Goal: Information Seeking & Learning: Learn about a topic

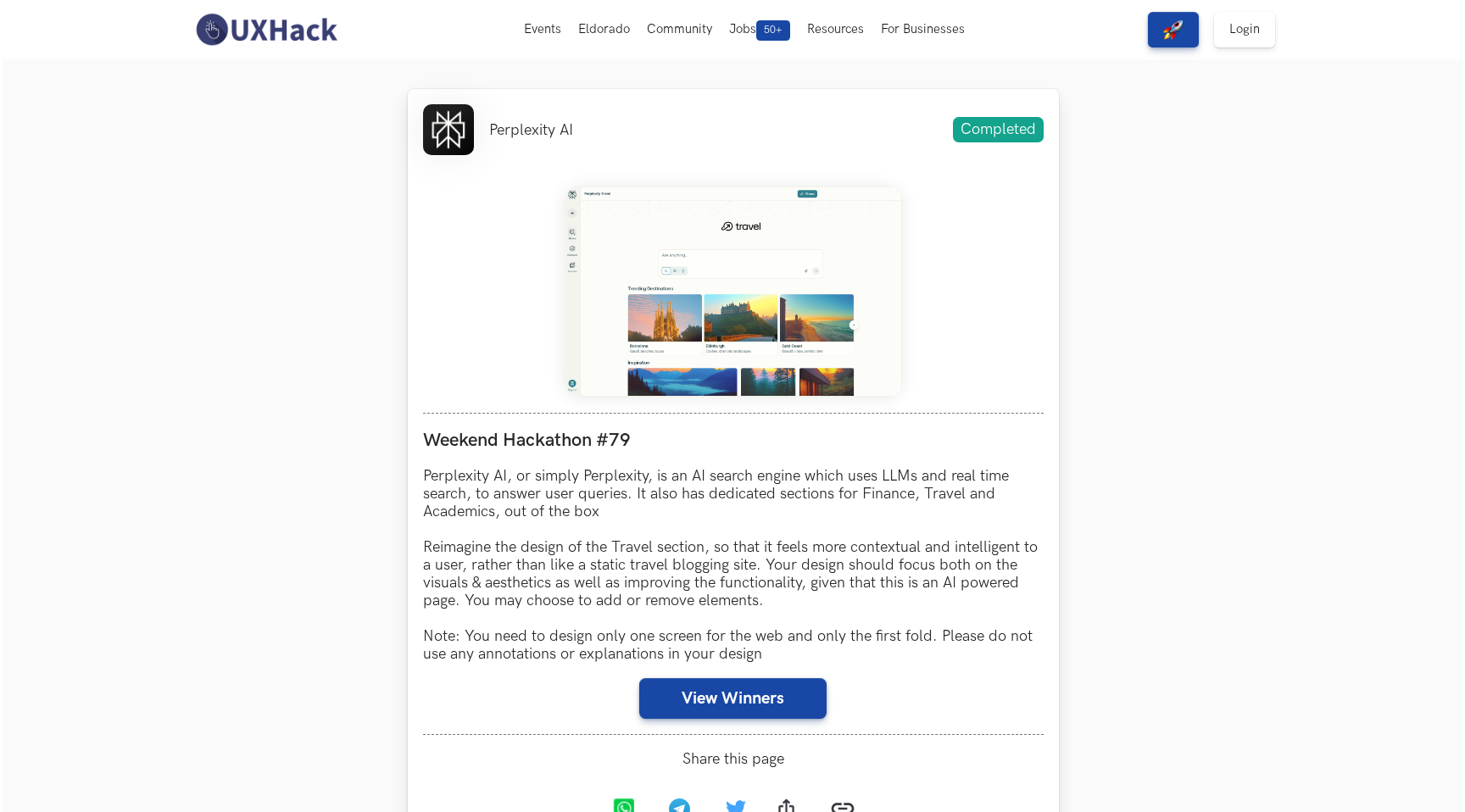
scroll to position [617, 0]
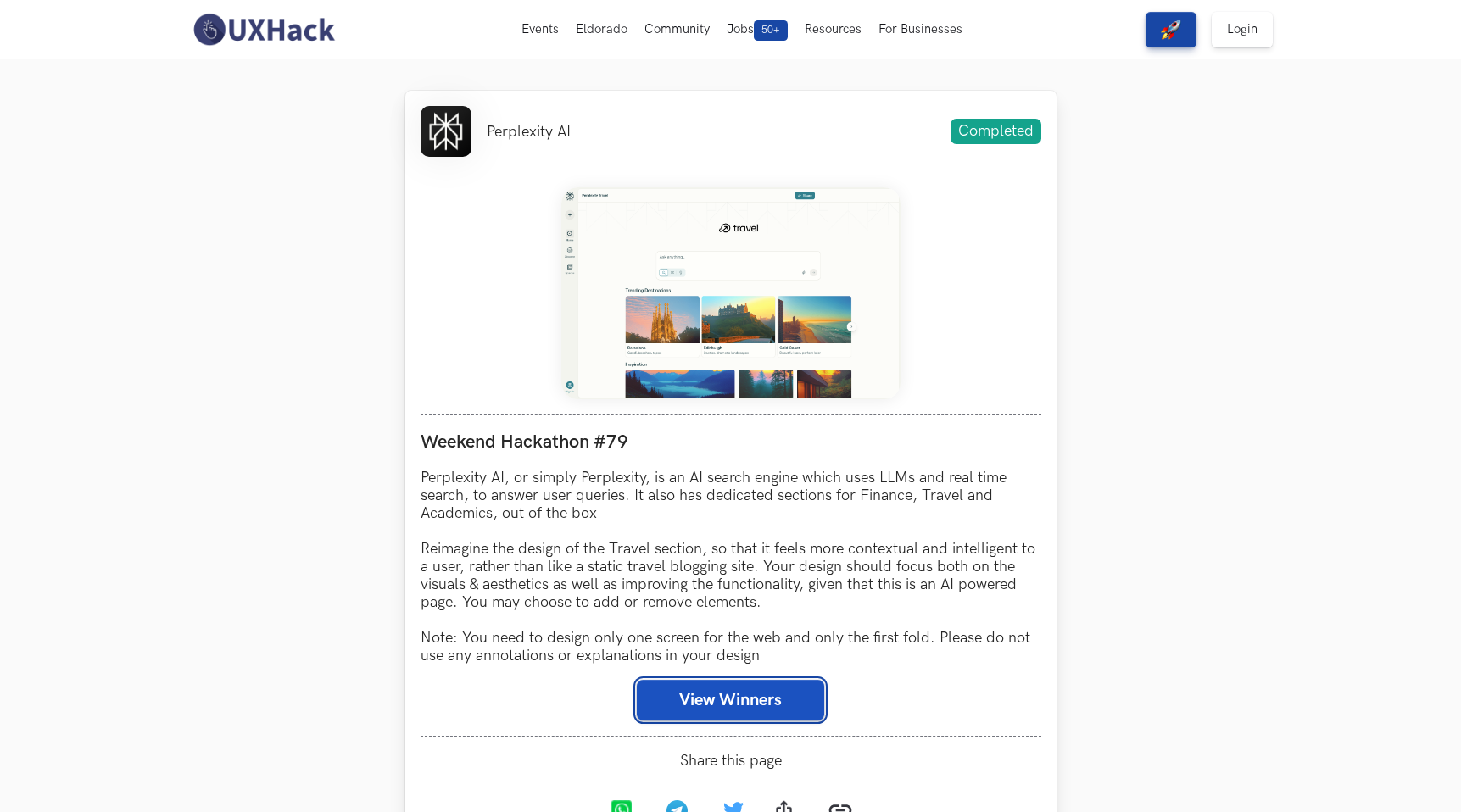
click at [785, 704] on button "View Winners" at bounding box center [730, 700] width 187 height 41
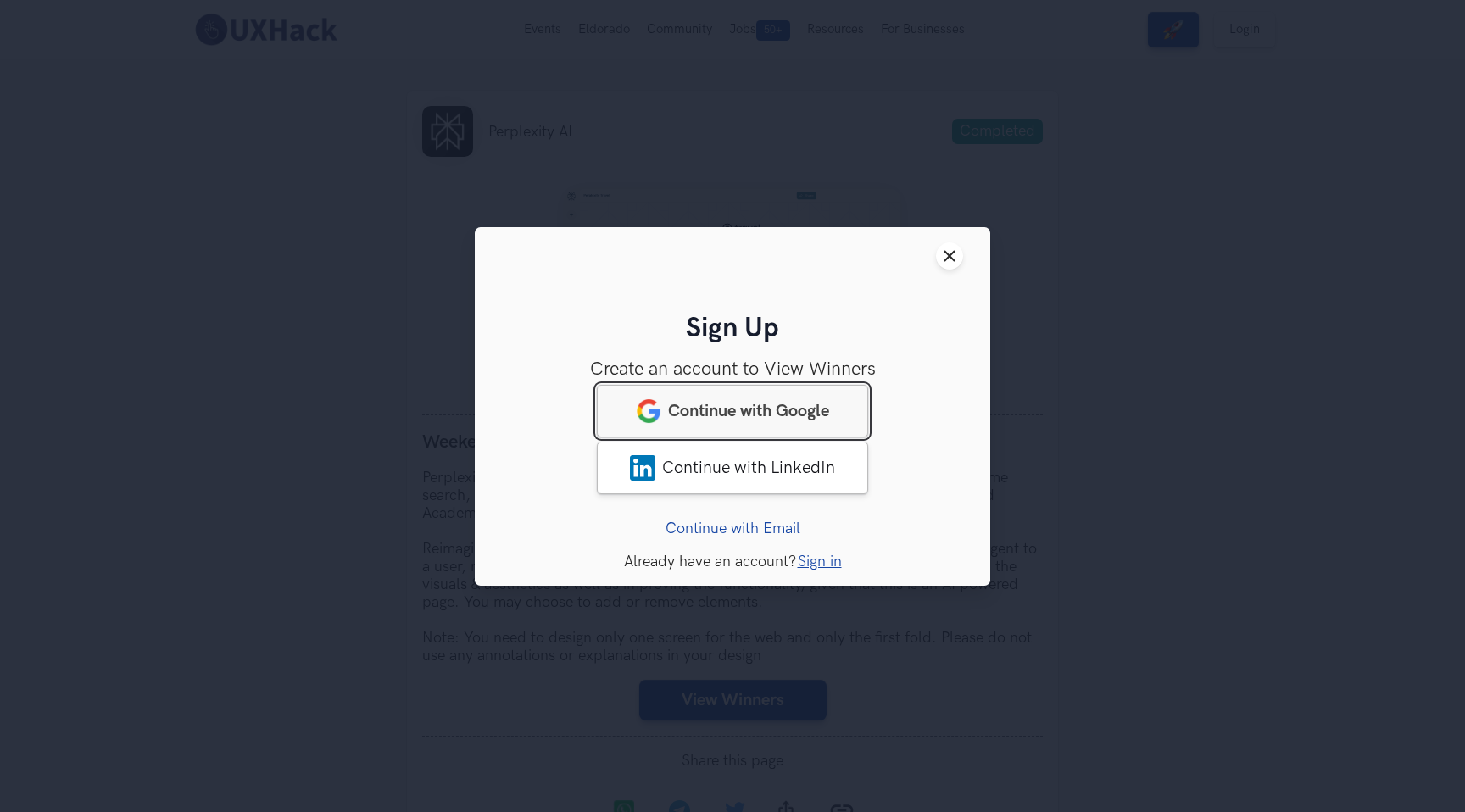
click at [818, 399] on link "Continue with Google" at bounding box center [732, 410] width 272 height 53
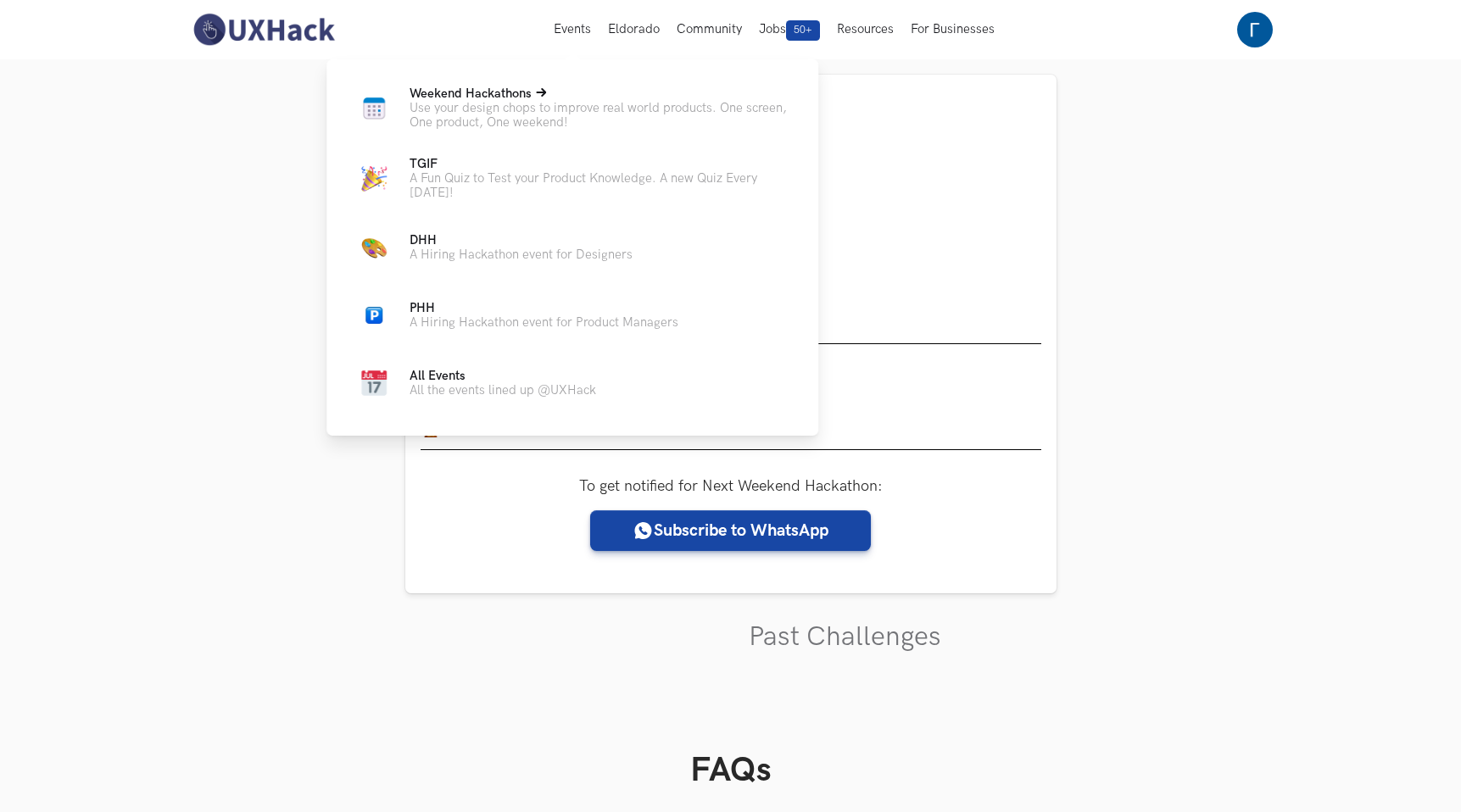
click at [560, 116] on p "Use your design chops to improve real world products. One screen, One product, …" at bounding box center [600, 115] width 381 height 28
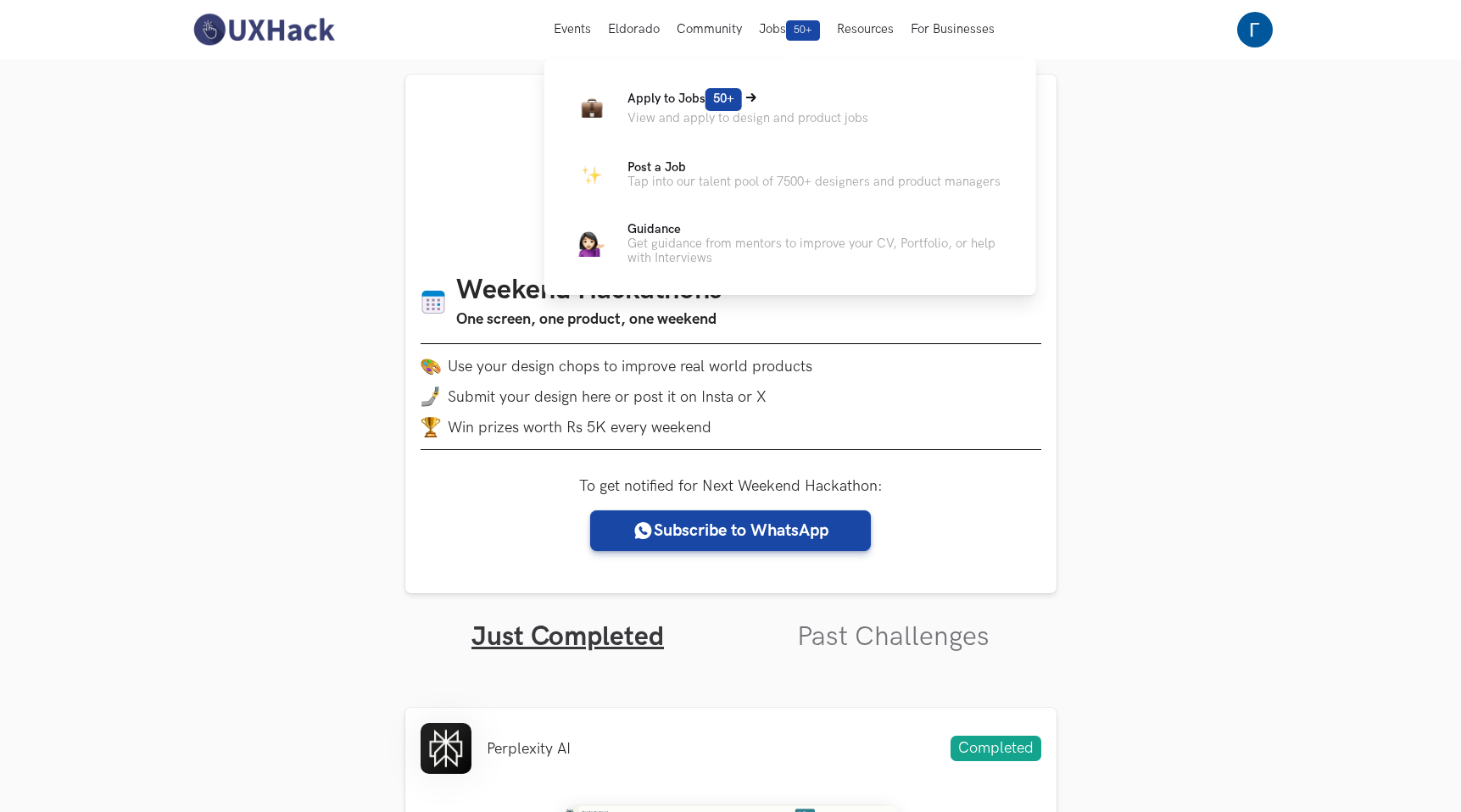
click at [659, 96] on span "Apply to Jobs 50+" at bounding box center [684, 99] width 114 height 14
click at [694, 112] on p "View and apply to design and product jobs" at bounding box center [747, 118] width 241 height 14
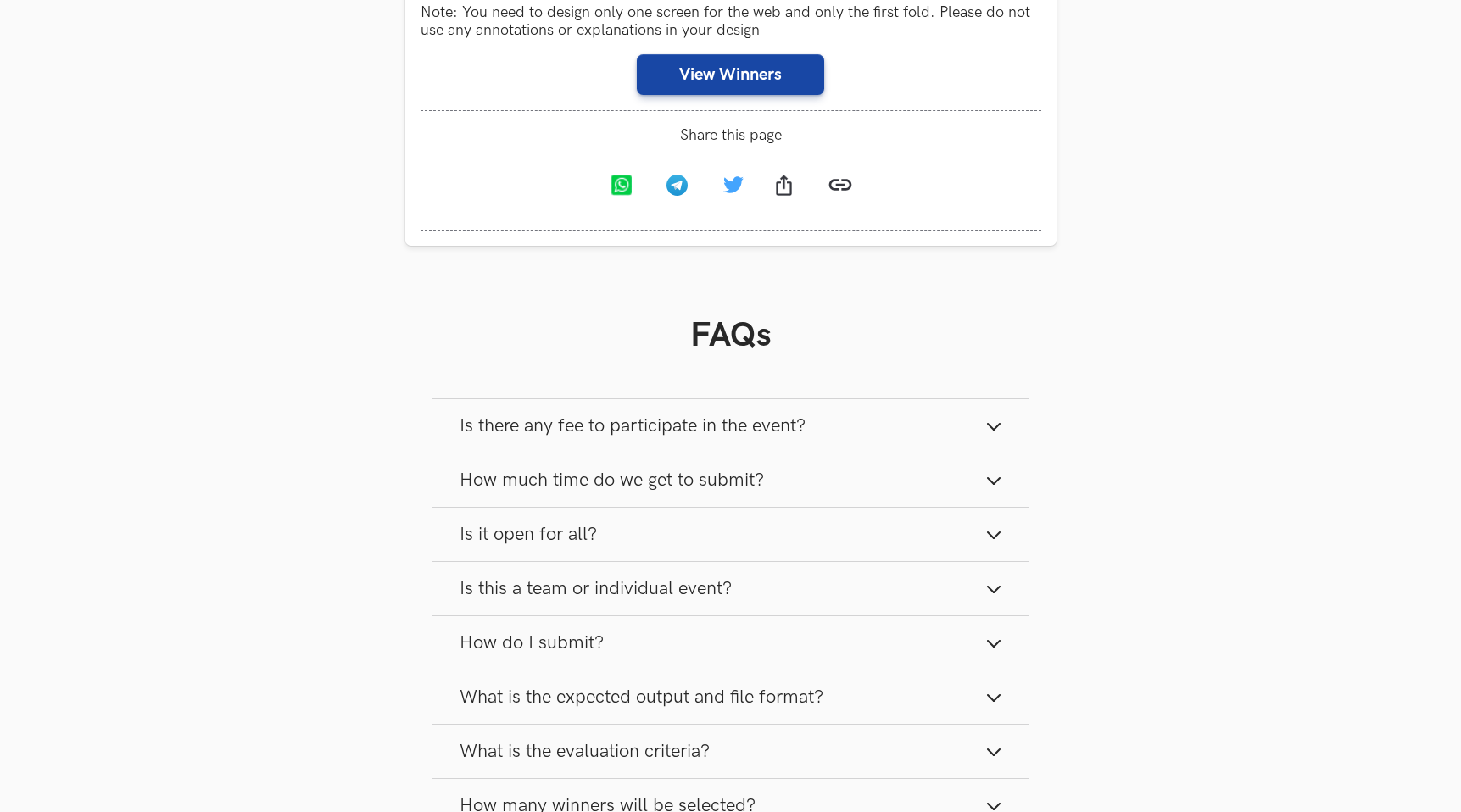
scroll to position [1266, 0]
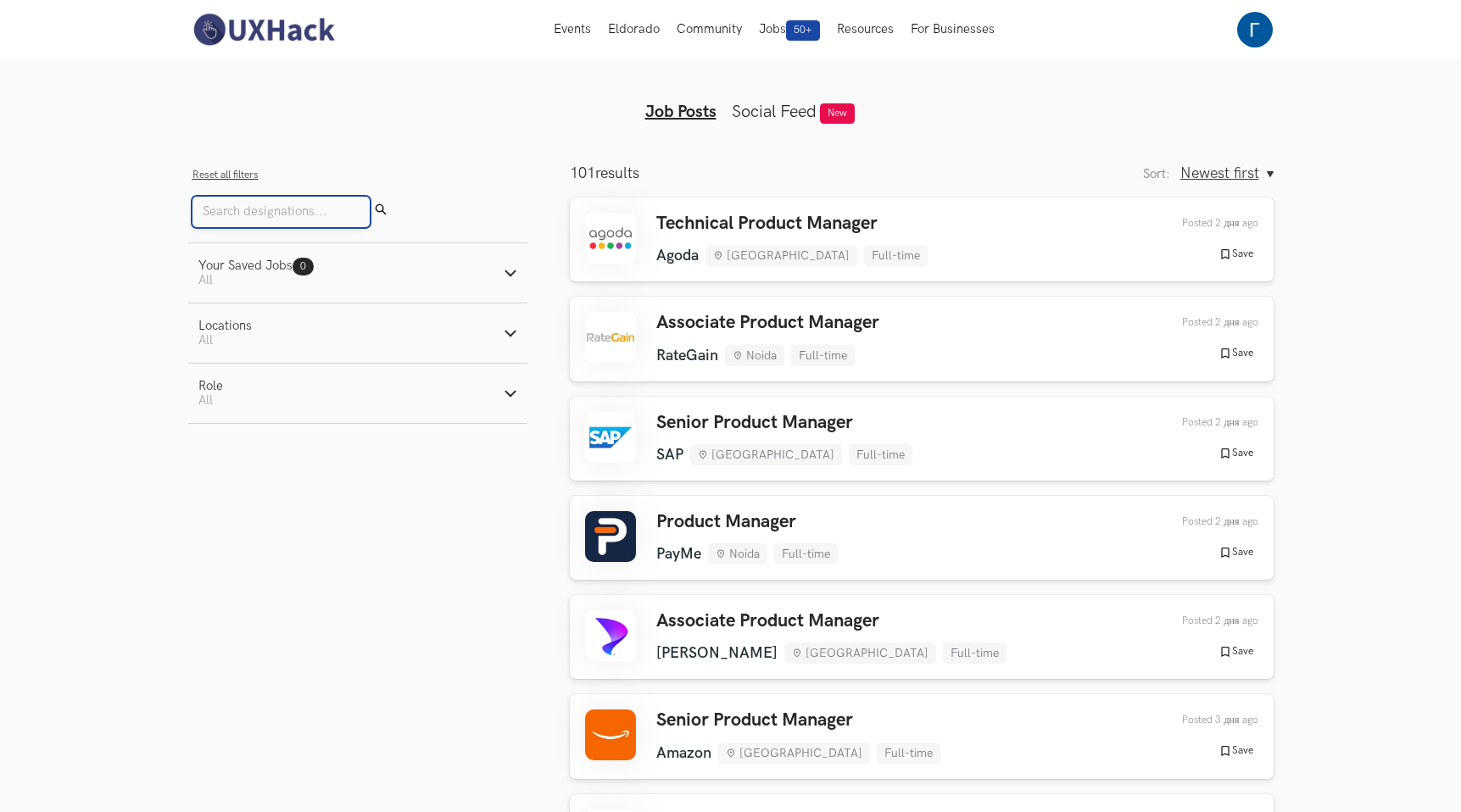
click at [257, 207] on input "Search" at bounding box center [281, 212] width 177 height 30
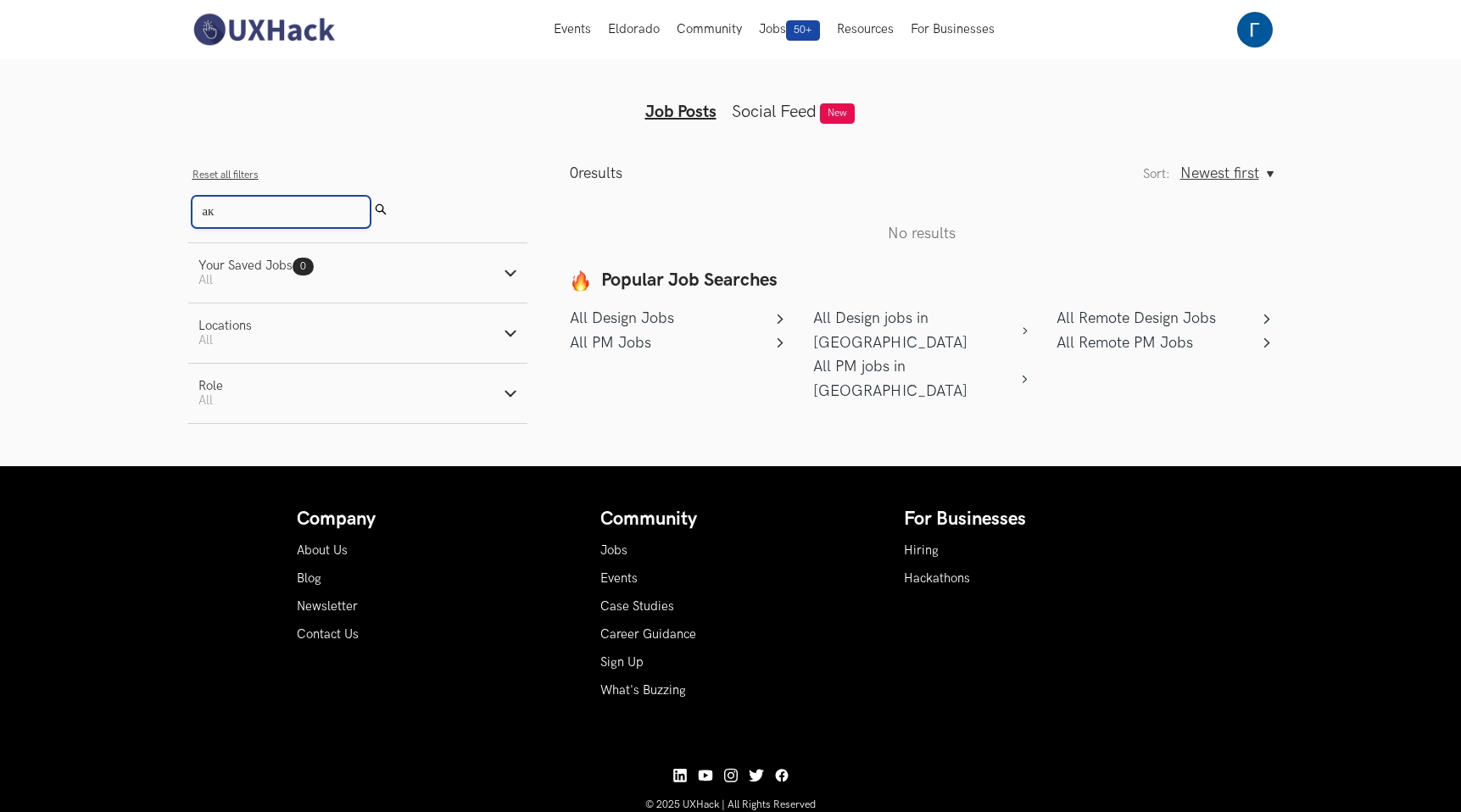
type input "а"
type input "f"
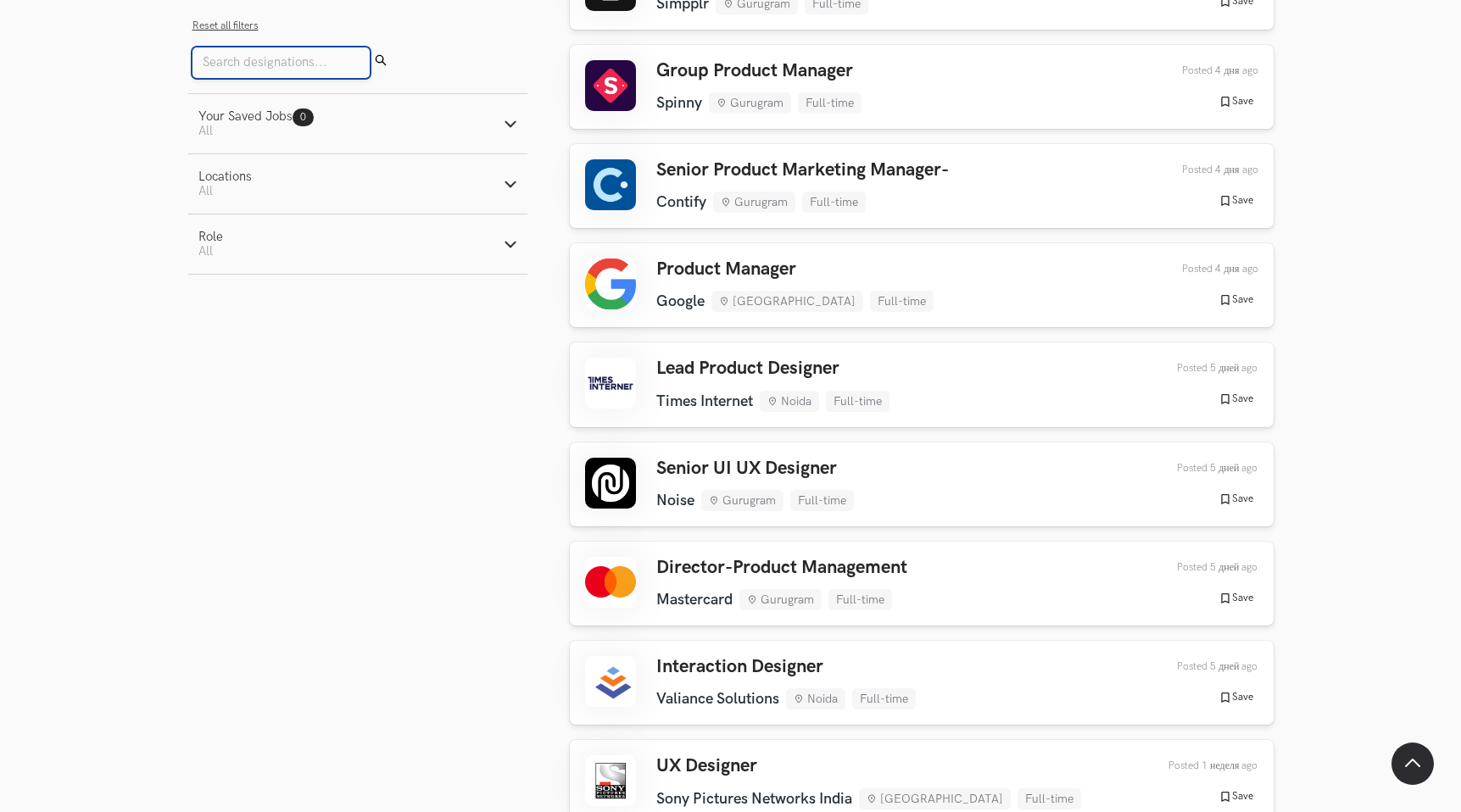
scroll to position [1185, 0]
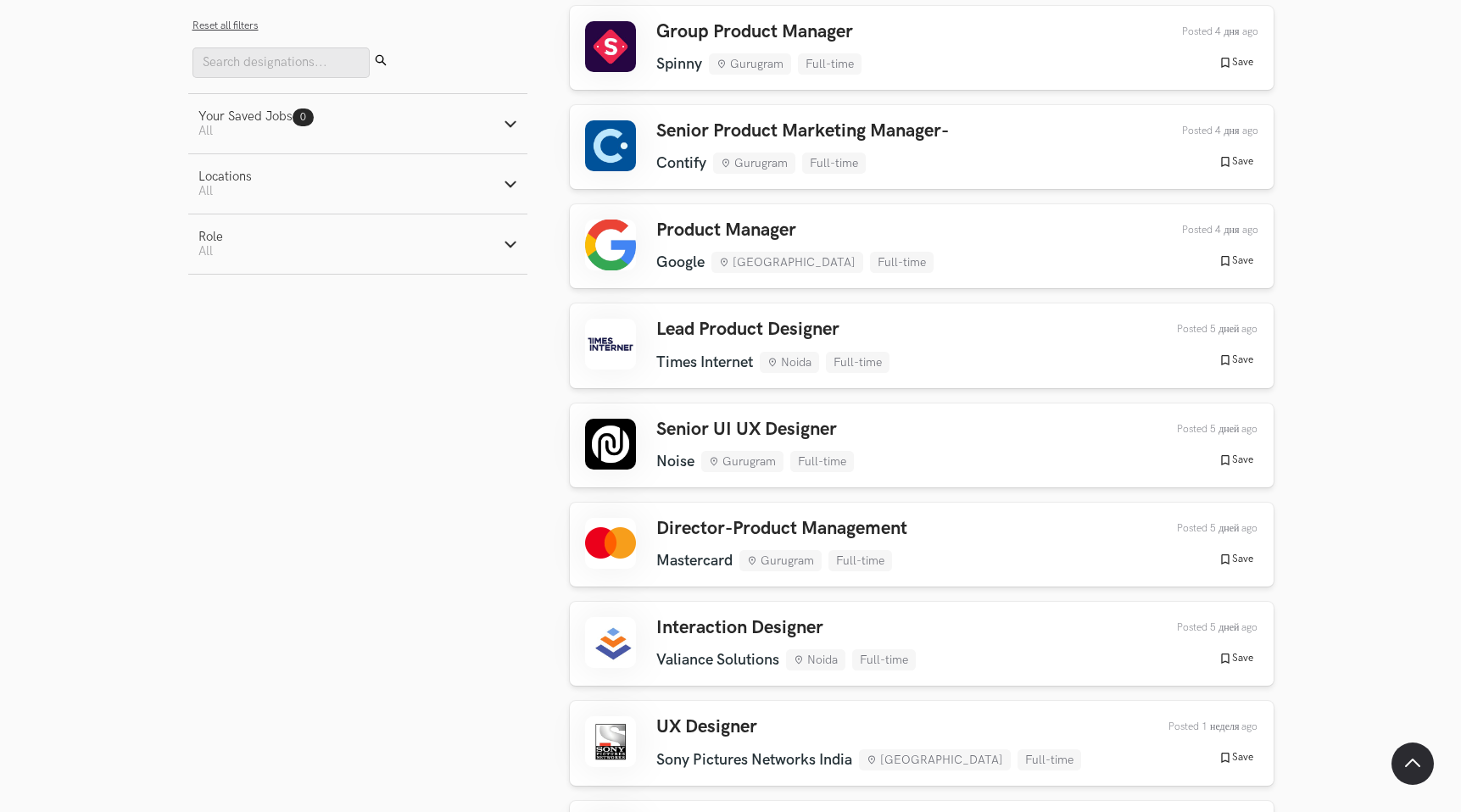
click at [342, 126] on button "Your Saved Jobs 0 Jobs Active filters: All" at bounding box center [357, 124] width 339 height 60
click at [330, 187] on button "Locations Active filters: All" at bounding box center [357, 183] width 339 height 60
click at [321, 226] on button "Role Active filters: All" at bounding box center [357, 244] width 339 height 60
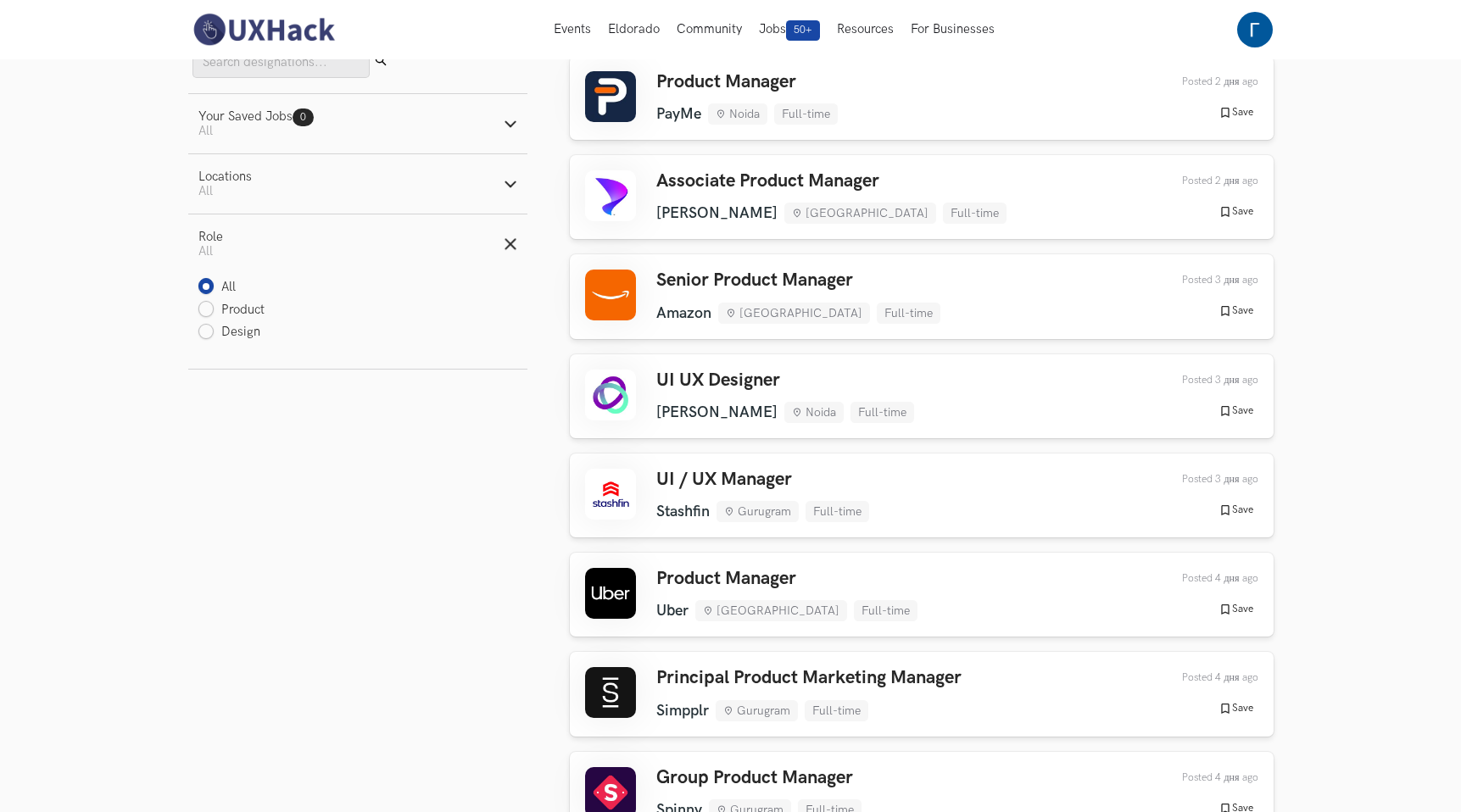
scroll to position [0, 0]
